Goal: Complete application form

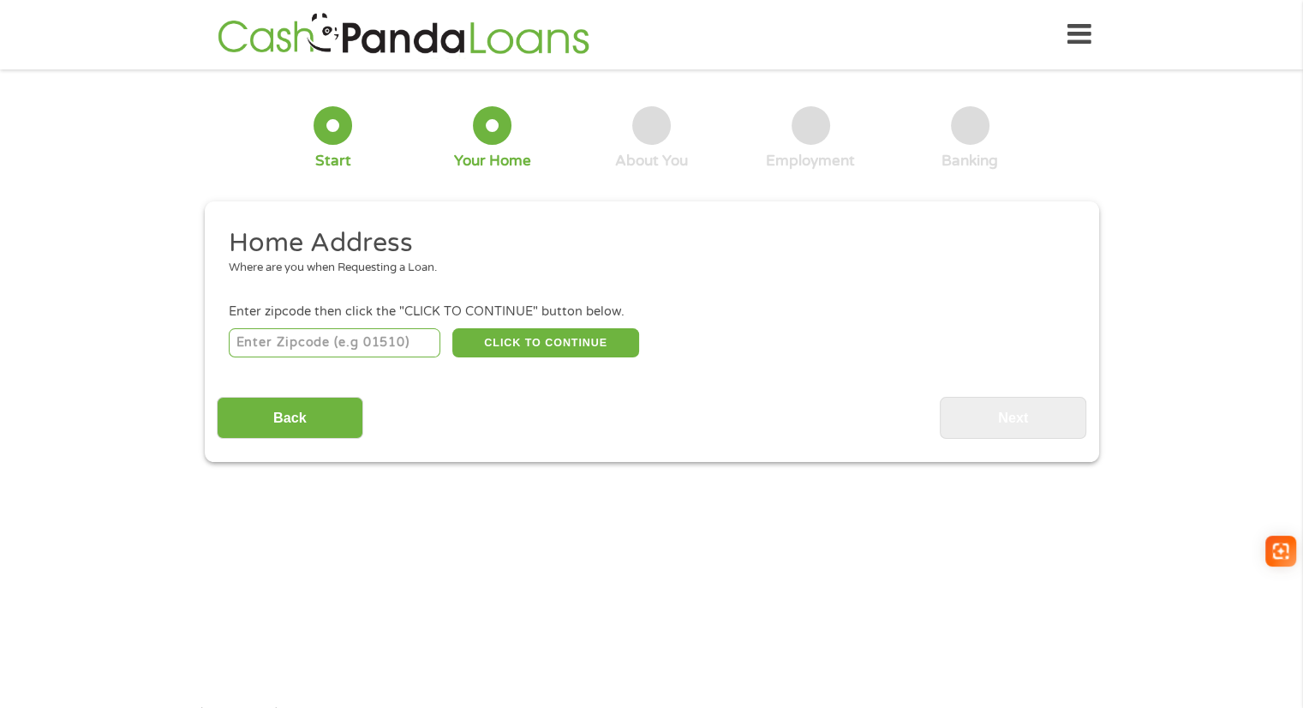
click at [328, 346] on input "number" at bounding box center [335, 342] width 212 height 29
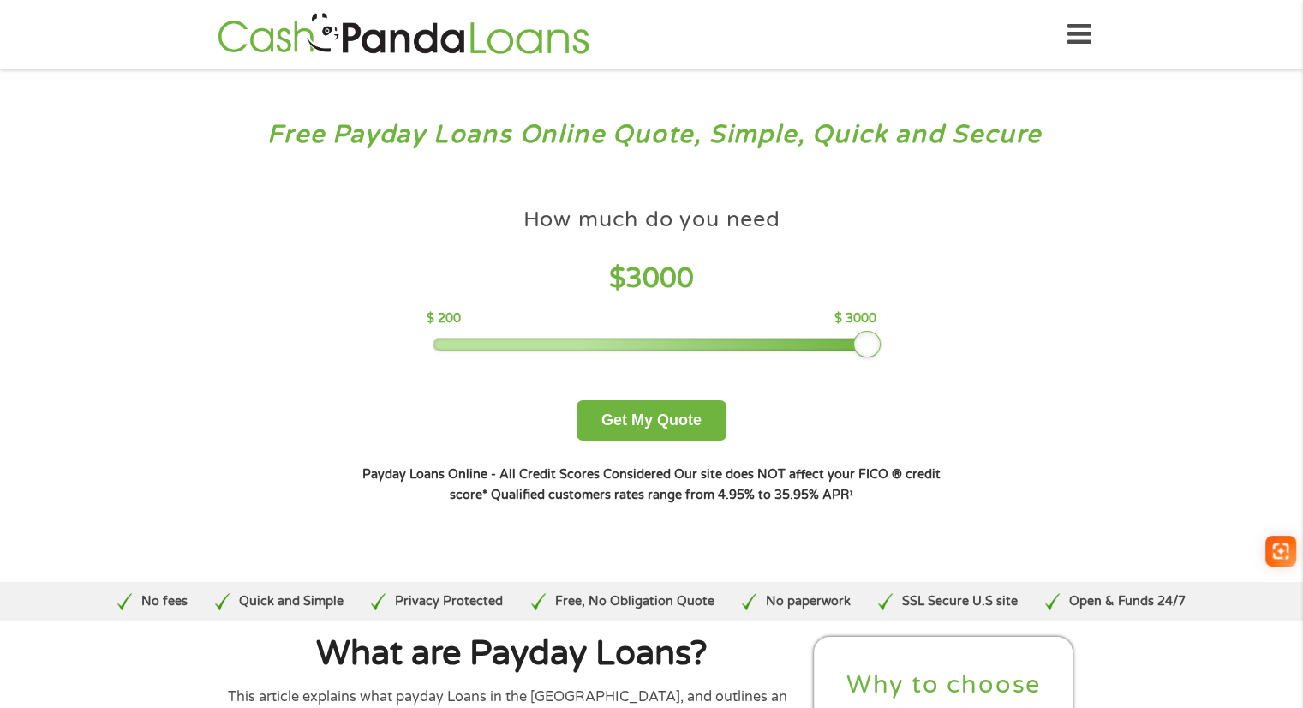
drag, startPoint x: 557, startPoint y: 340, endPoint x: 874, endPoint y: 352, distance: 317.2
click at [874, 352] on div at bounding box center [866, 344] width 27 height 27
click at [669, 427] on button "Get My Quote" at bounding box center [652, 420] width 150 height 40
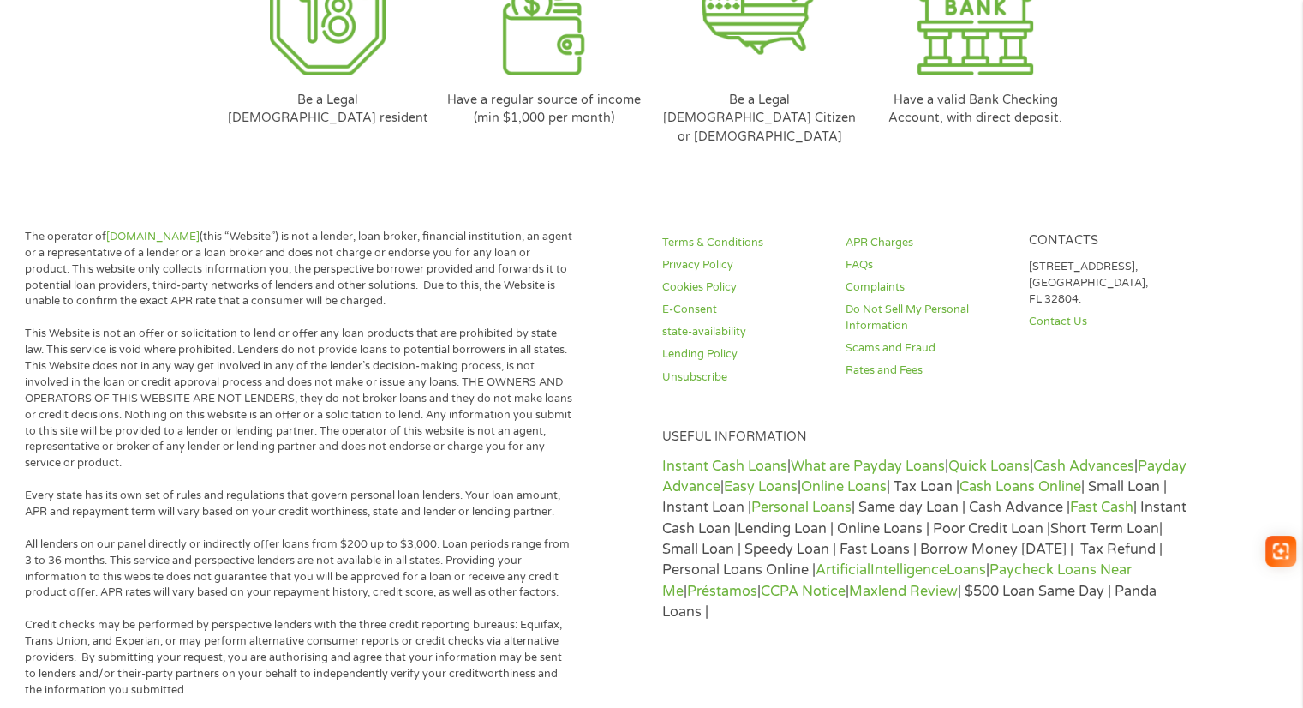
scroll to position [4626, 0]
